Goal: Navigation & Orientation: Find specific page/section

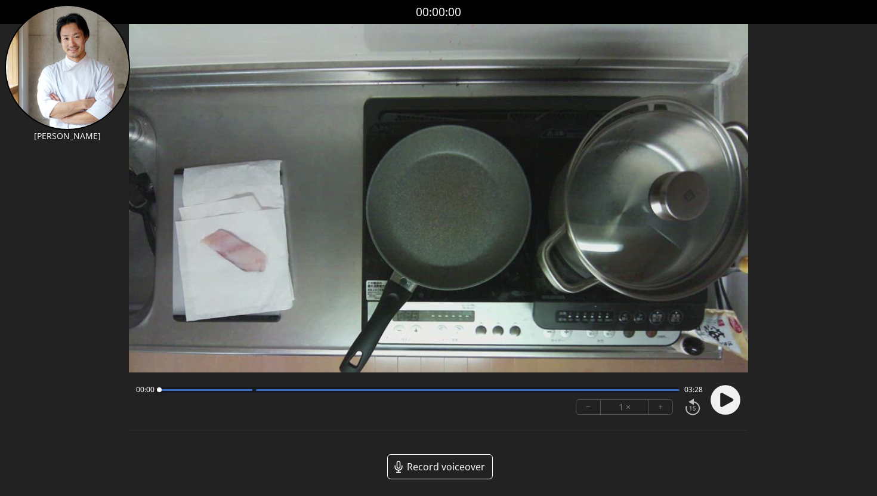
scroll to position [2, 0]
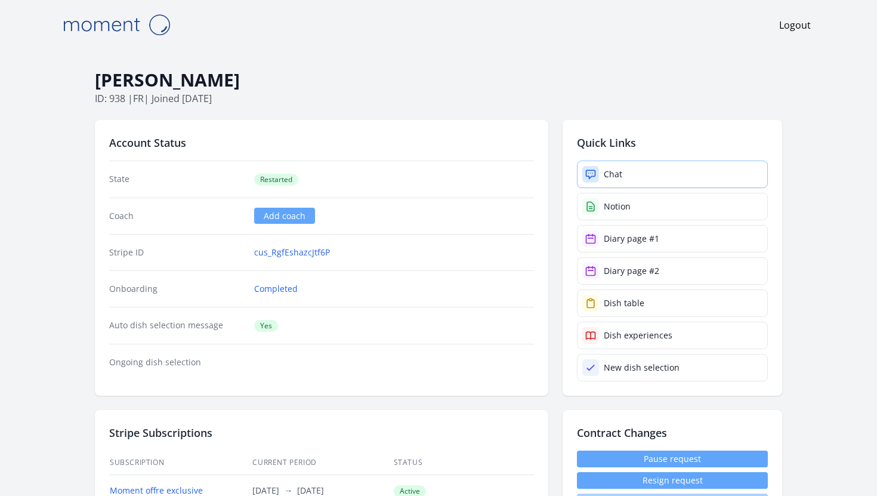
click at [612, 185] on link "Chat" at bounding box center [672, 173] width 191 height 27
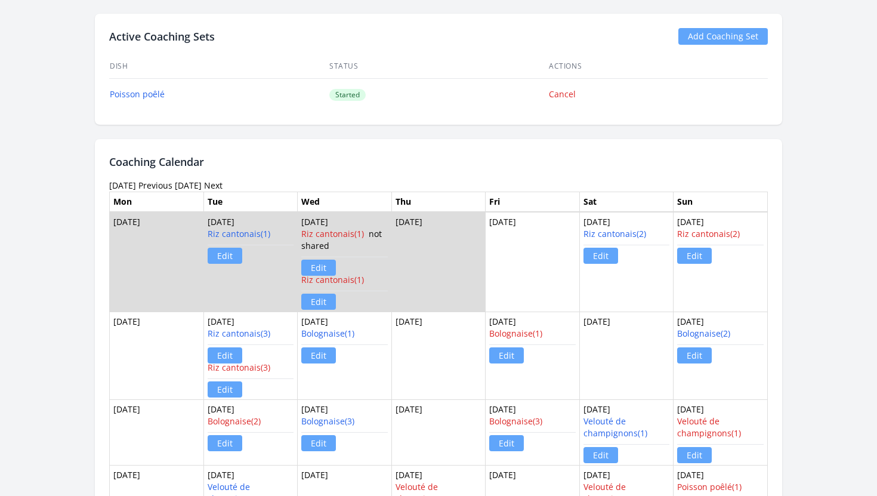
scroll to position [675, 0]
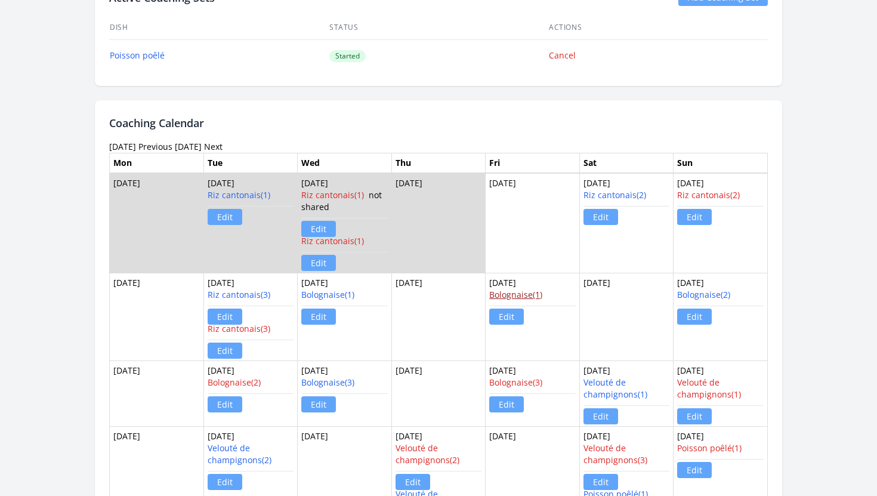
click at [511, 295] on link "Bolognaise(1)" at bounding box center [515, 294] width 53 height 11
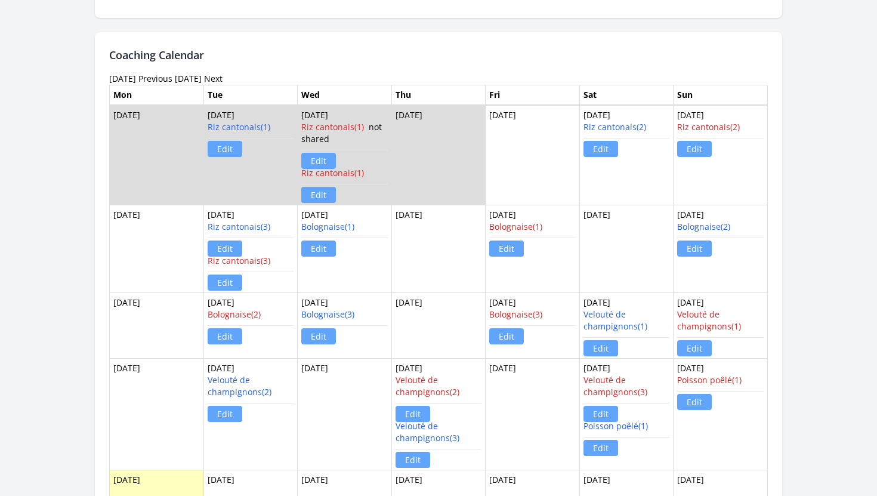
scroll to position [741, 0]
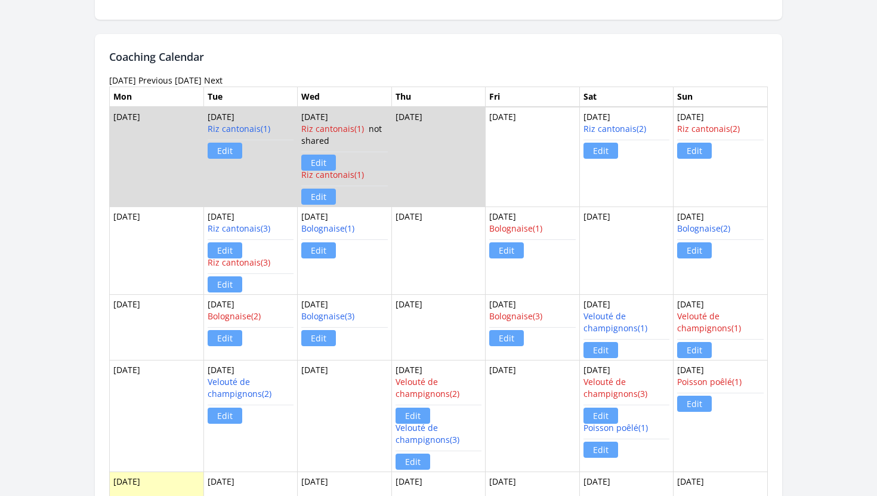
click at [172, 82] on link "Previous" at bounding box center [155, 80] width 34 height 11
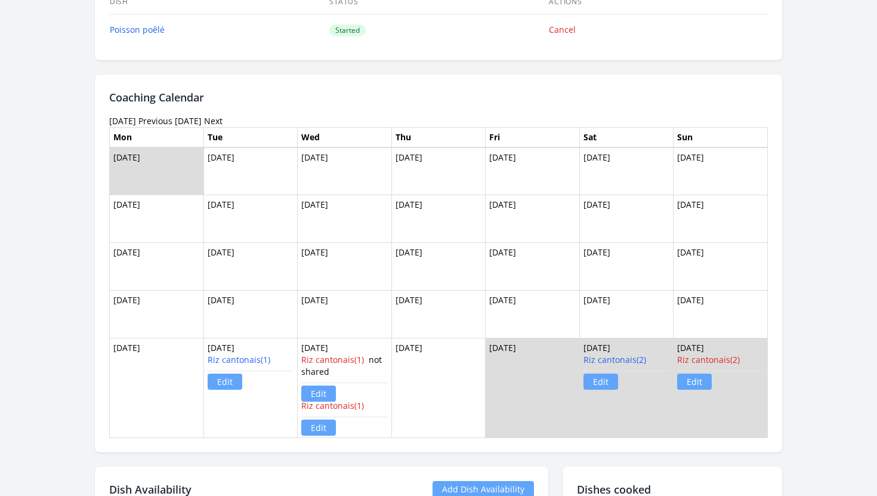
scroll to position [706, 0]
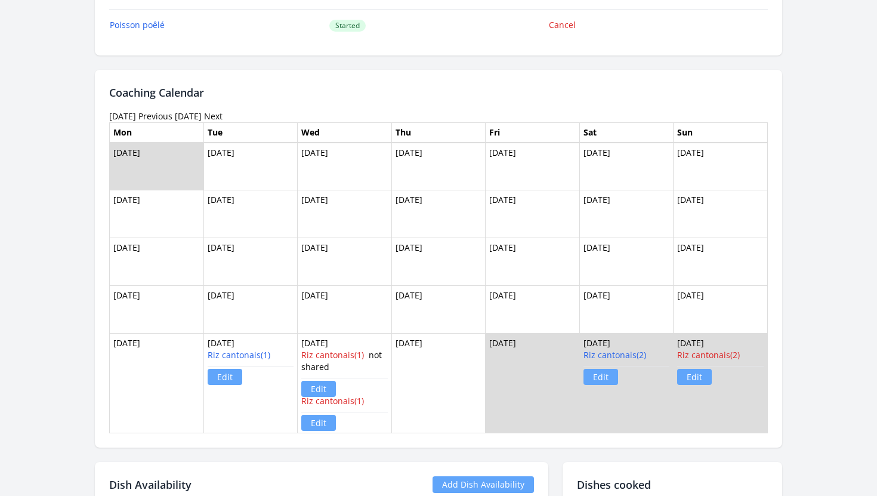
click at [165, 114] on link "Previous" at bounding box center [155, 115] width 34 height 11
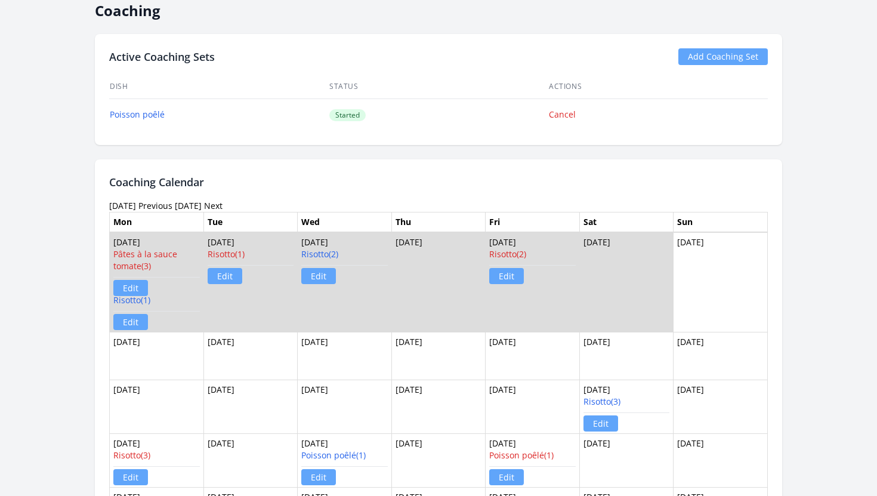
scroll to position [633, 0]
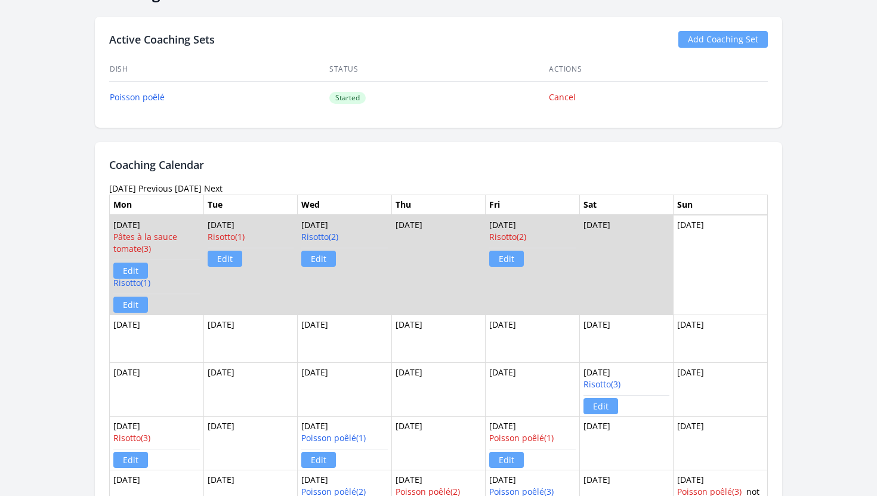
click at [165, 181] on div "Coaching Calendar June 2025 Previous Today Next Mon Tue Wed Thu Fri Sat Sun May…" at bounding box center [438, 387] width 687 height 490
click at [165, 184] on link "Previous" at bounding box center [155, 188] width 34 height 11
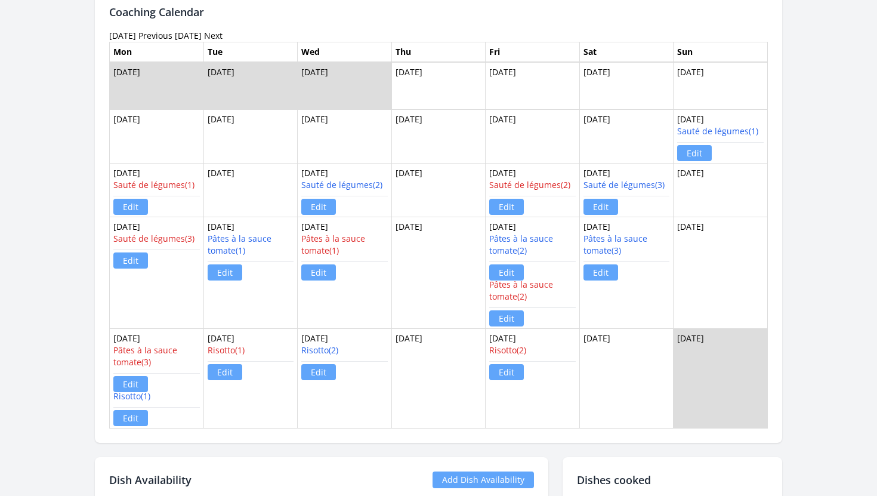
scroll to position [787, 0]
click at [217, 35] on link "Next" at bounding box center [213, 34] width 18 height 11
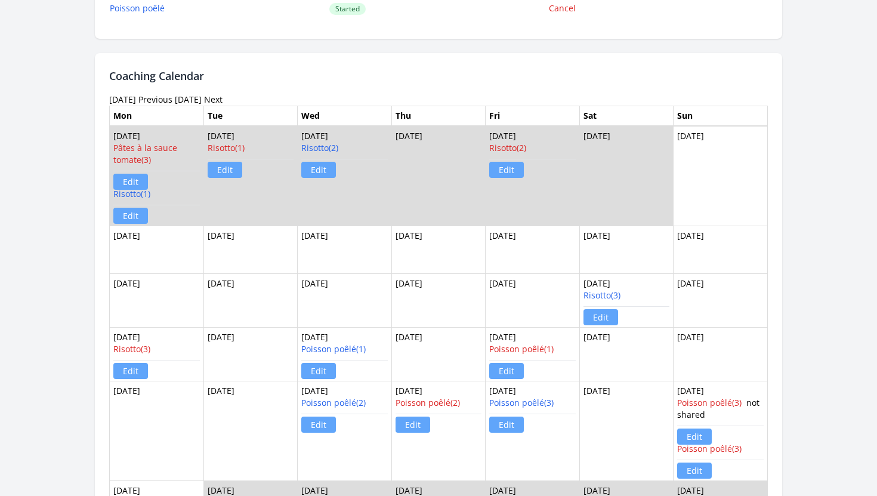
scroll to position [746, 0]
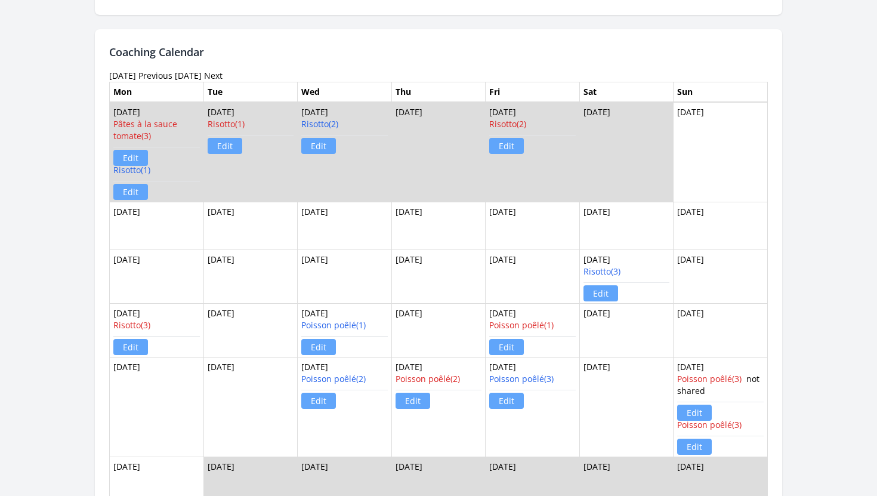
click at [422, 38] on div "Coaching Calendar June 2025 Previous Today Next Mon Tue Wed Thu Fri Sat Sun May…" at bounding box center [438, 274] width 687 height 490
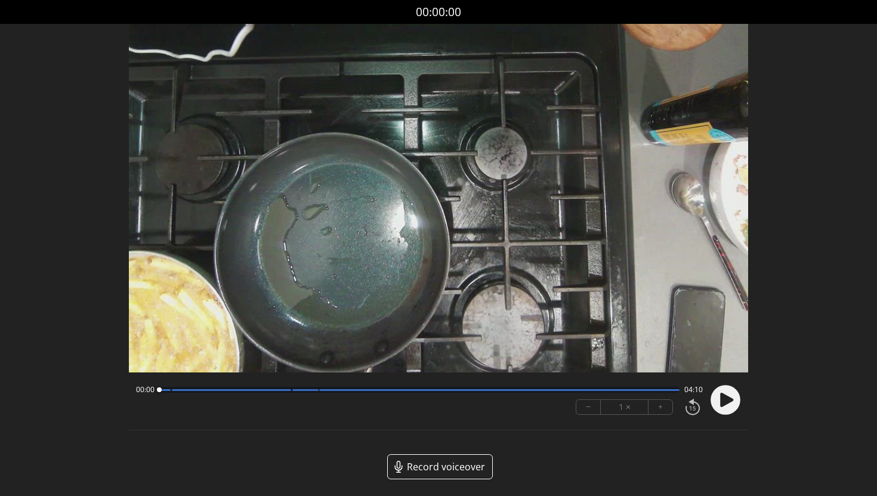
click at [728, 401] on icon at bounding box center [727, 399] width 13 height 14
click at [728, 401] on icon at bounding box center [728, 400] width 3 height 13
click at [728, 401] on icon at bounding box center [727, 399] width 13 height 14
click at [728, 401] on icon at bounding box center [728, 400] width 3 height 13
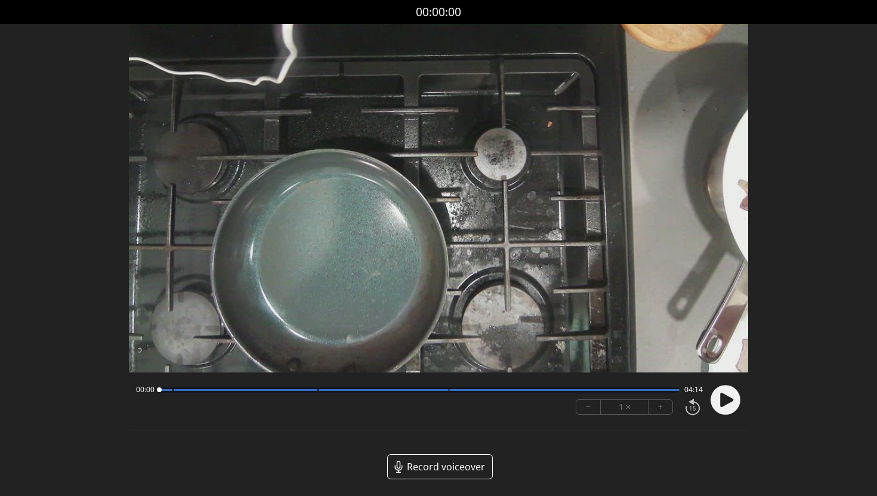
click at [727, 398] on icon at bounding box center [727, 399] width 13 height 14
click at [729, 402] on icon at bounding box center [728, 400] width 3 height 13
